Goal: Task Accomplishment & Management: Manage account settings

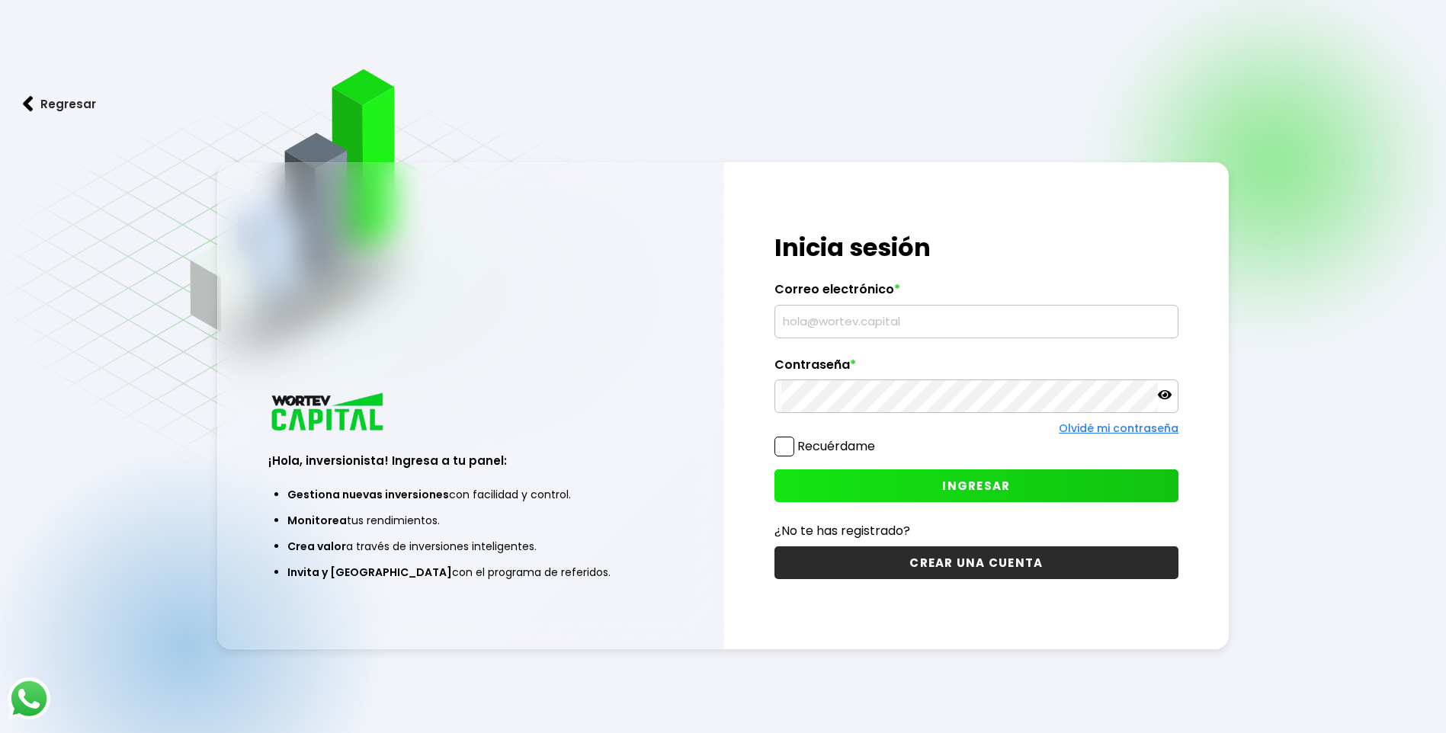
type input "[EMAIL_ADDRESS][DOMAIN_NAME]"
click at [789, 450] on span at bounding box center [784, 447] width 20 height 20
click at [878, 439] on input "Recuérdame" at bounding box center [878, 439] width 0 height 0
click at [964, 490] on span "INGRESAR" at bounding box center [976, 486] width 68 height 16
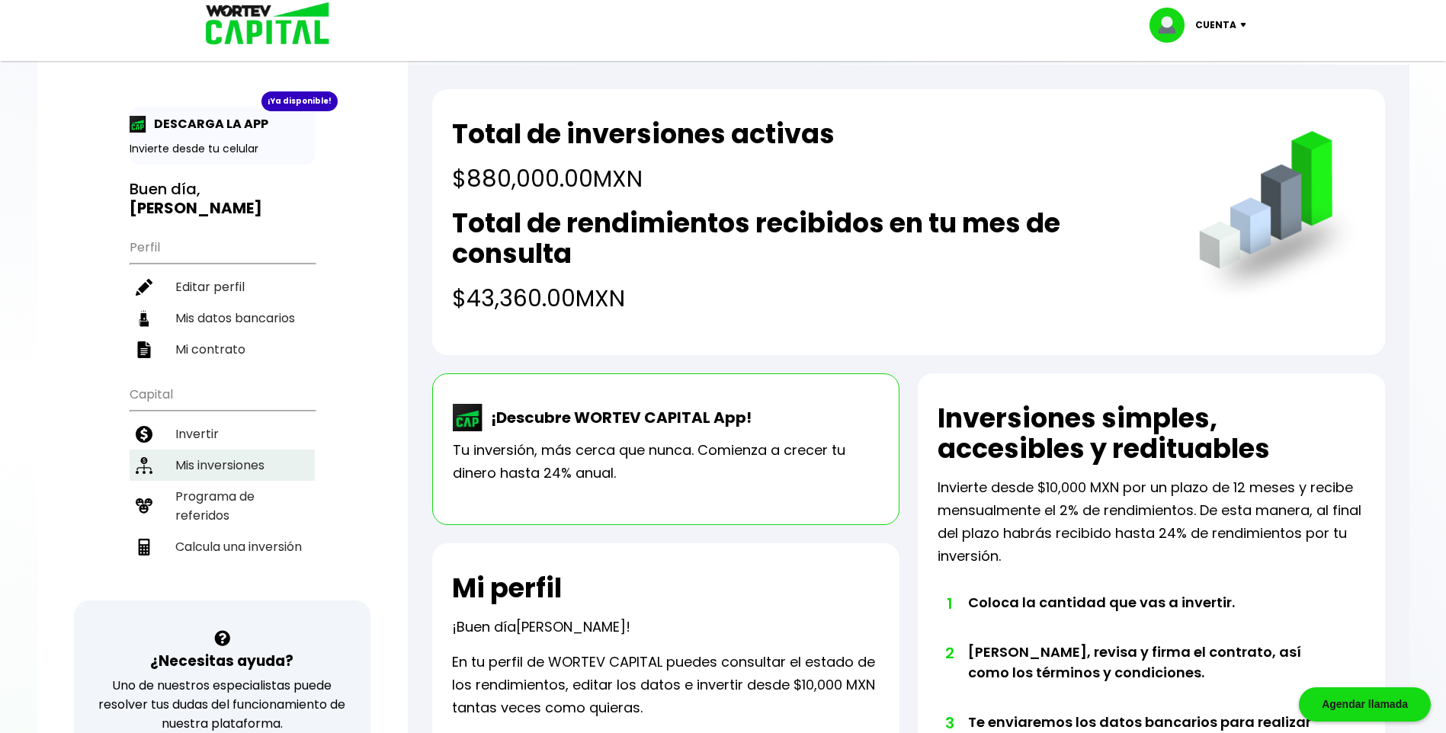
click at [203, 450] on li "Mis inversiones" at bounding box center [222, 465] width 185 height 31
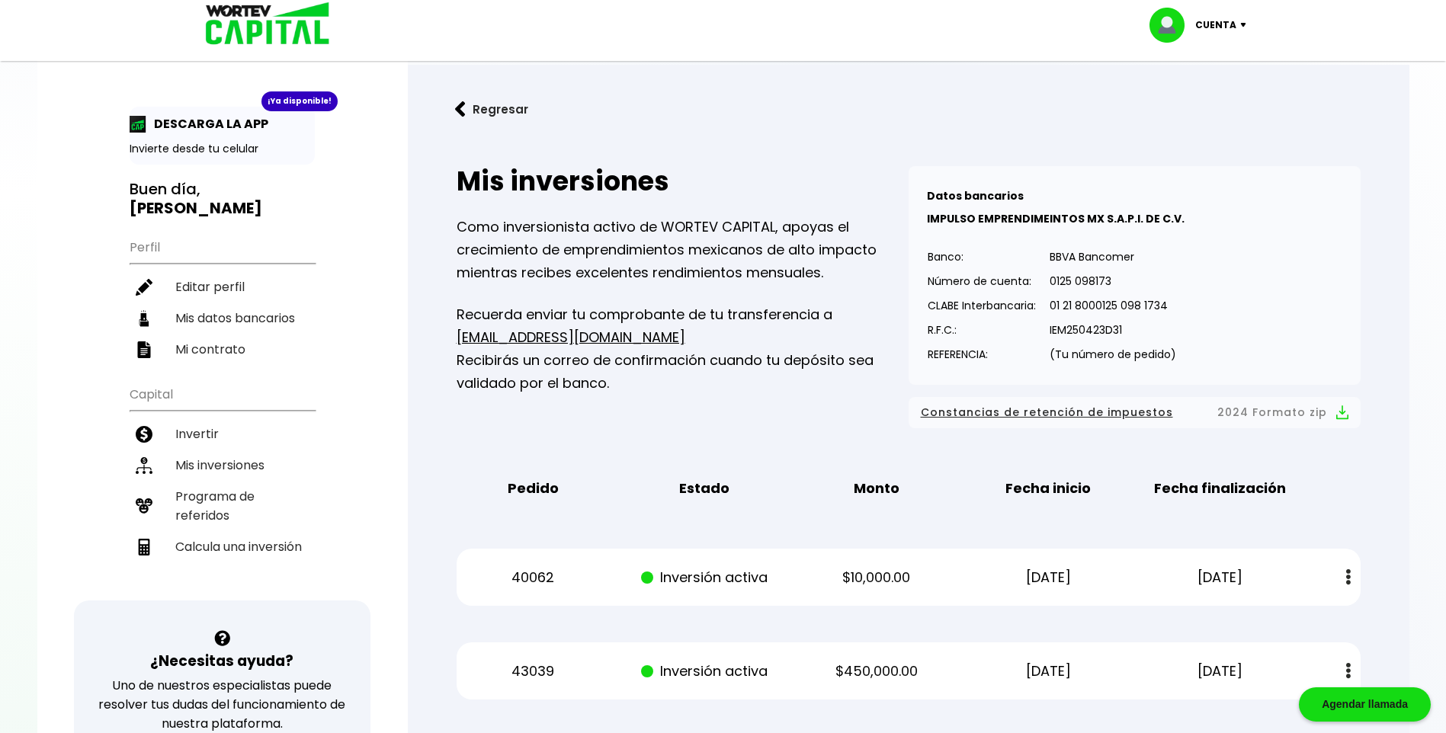
click at [1348, 580] on img at bounding box center [1348, 577] width 5 height 16
click at [1344, 512] on div "Pedido Estado Monto Fecha inicio Fecha finalización" at bounding box center [909, 488] width 904 height 47
click at [1226, 26] on p "Cuenta" at bounding box center [1215, 25] width 41 height 23
click at [1190, 98] on li "Cerrar sesión" at bounding box center [1200, 101] width 122 height 31
